Goal: Register for event/course

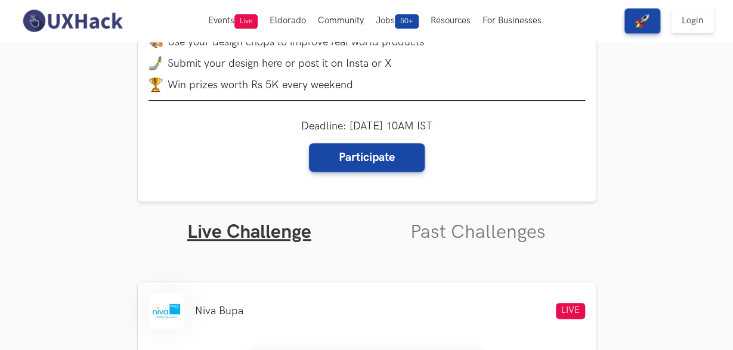
scroll to position [215, 0]
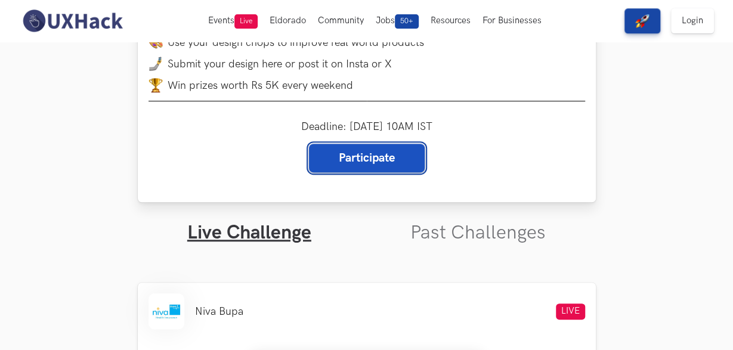
click at [377, 158] on link "Participate" at bounding box center [367, 158] width 116 height 29
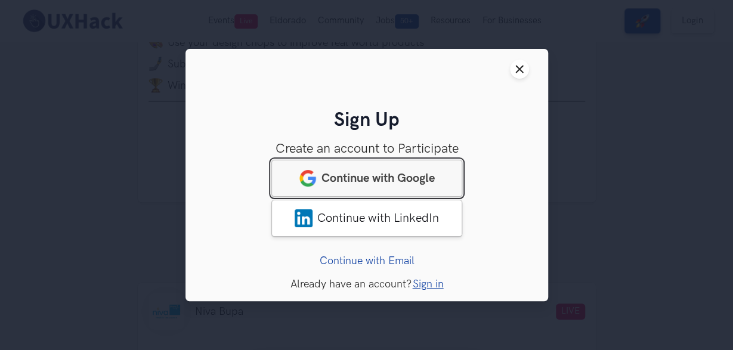
click at [378, 167] on link "Continue with Google" at bounding box center [367, 178] width 191 height 37
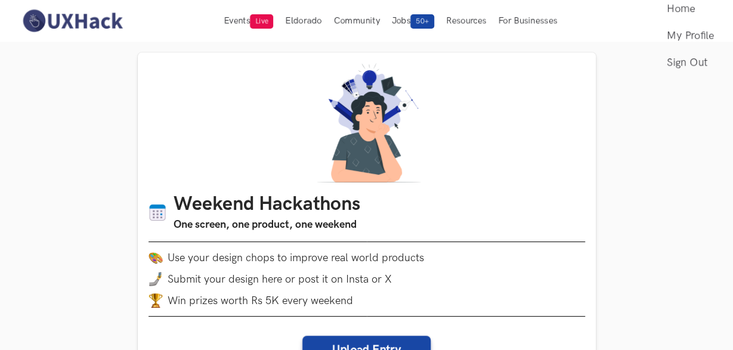
scroll to position [114, 0]
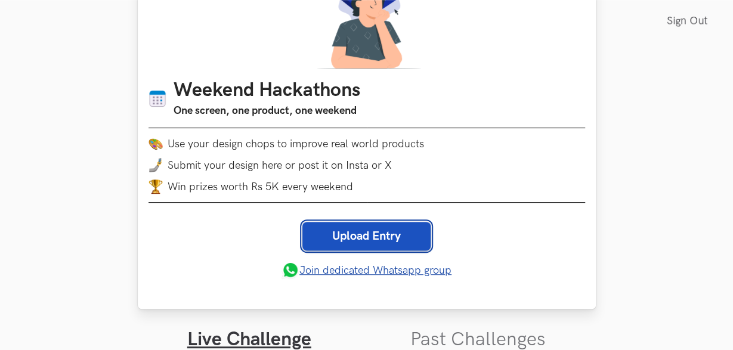
click at [388, 227] on link "Upload Entry" at bounding box center [367, 236] width 128 height 29
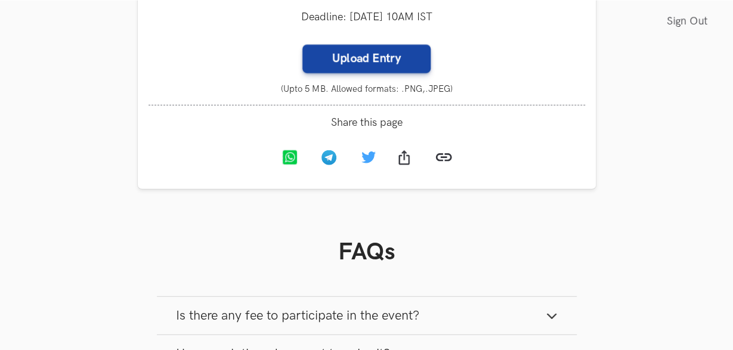
scroll to position [1301, 0]
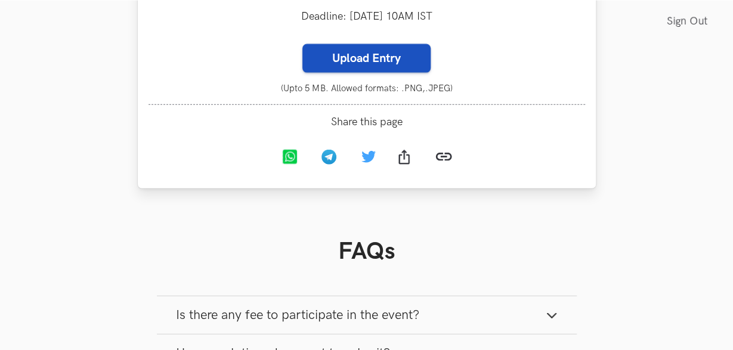
click at [382, 57] on label "Upload Entry" at bounding box center [367, 58] width 128 height 29
click at [303, 44] on input "Upload Entry" at bounding box center [302, 43] width 1 height 1
click at [382, 55] on label "Upload Entry" at bounding box center [367, 58] width 128 height 29
click at [303, 44] on input "Upload Entry" at bounding box center [302, 43] width 1 height 1
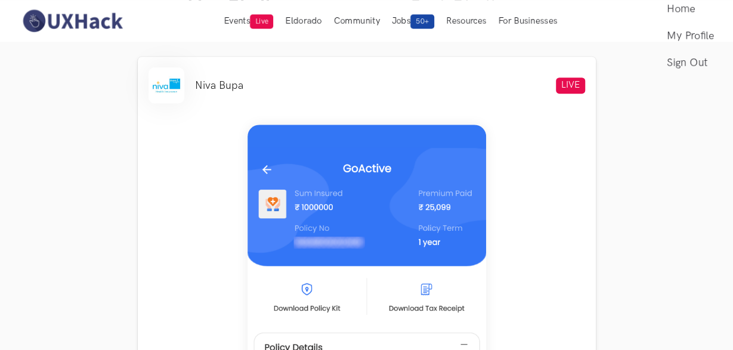
scroll to position [445, 0]
